Goal: Task Accomplishment & Management: Use online tool/utility

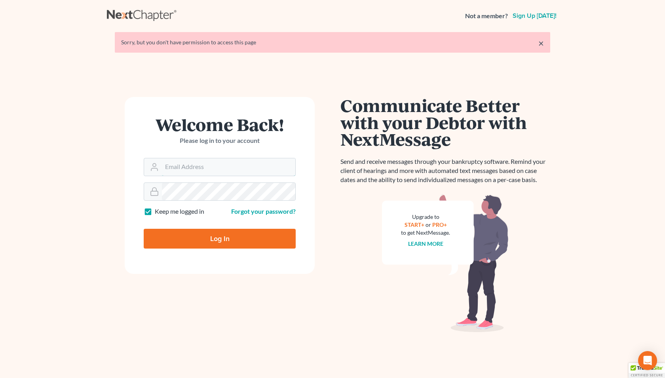
type input "[PERSON_NAME][EMAIL_ADDRESS][DOMAIN_NAME]"
click at [236, 249] on form "Welcome Back! Please log in to your account Email Address [PERSON_NAME][EMAIL_A…" at bounding box center [220, 185] width 190 height 177
click at [239, 242] on input "Log In" at bounding box center [220, 239] width 152 height 20
type input "Thinking..."
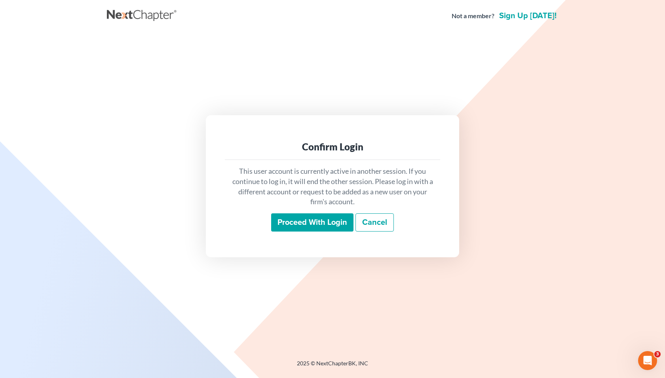
click at [328, 226] on input "Proceed with login" at bounding box center [312, 222] width 82 height 18
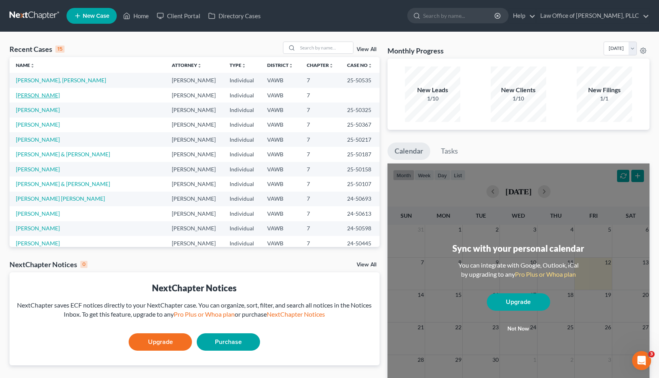
click at [43, 97] on link "Armentrout, Keith" at bounding box center [38, 95] width 44 height 7
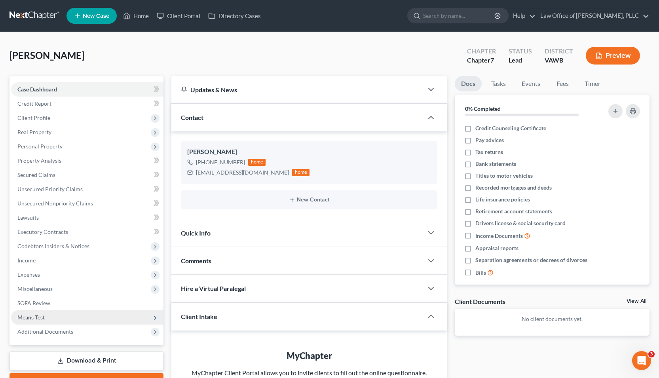
click at [42, 318] on span "Means Test" at bounding box center [30, 317] width 27 height 7
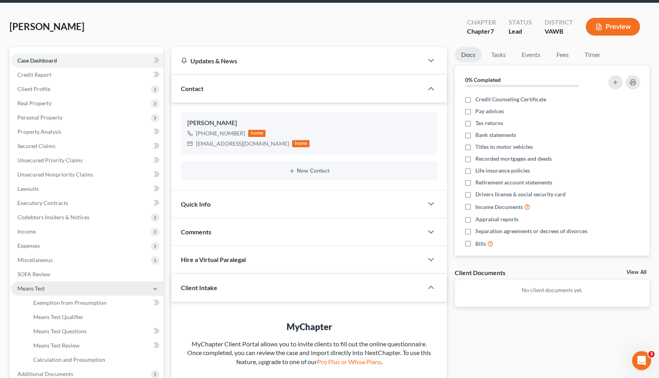
scroll to position [30, 0]
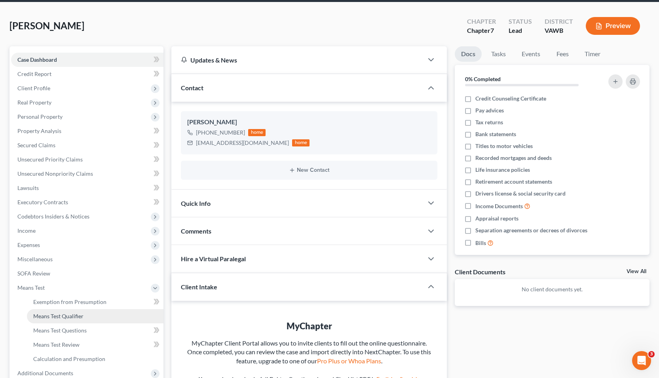
click at [77, 315] on span "Means Test Qualifier" at bounding box center [58, 316] width 50 height 7
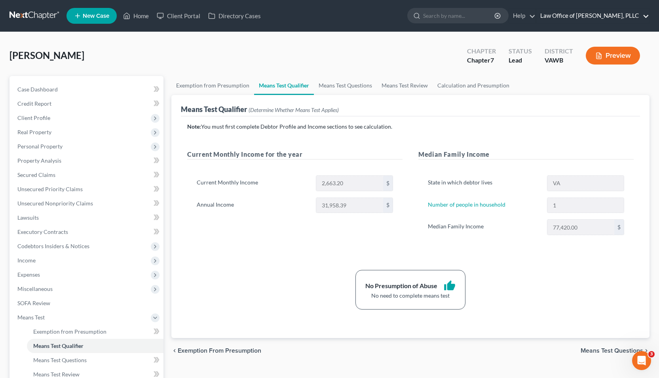
click at [611, 17] on link "Law Office of David R. Martin, PLLC" at bounding box center [592, 16] width 113 height 14
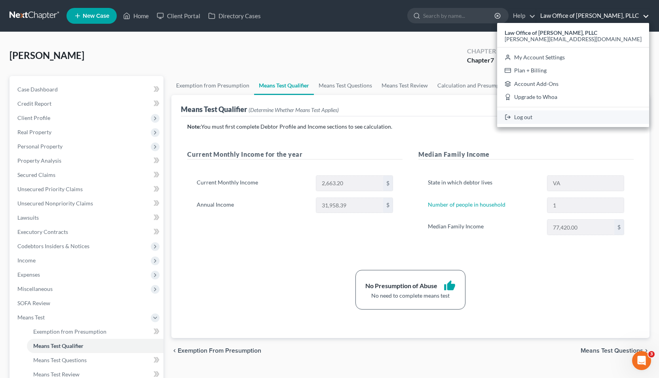
click at [574, 118] on link "Log out" at bounding box center [573, 116] width 152 height 13
